Goal: Go to known website: Access a specific website the user already knows

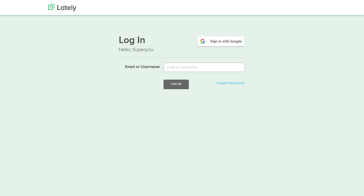
scroll to position [1, 0]
click at [210, 44] on img at bounding box center [221, 42] width 48 height 12
